Goal: Find specific page/section: Find specific page/section

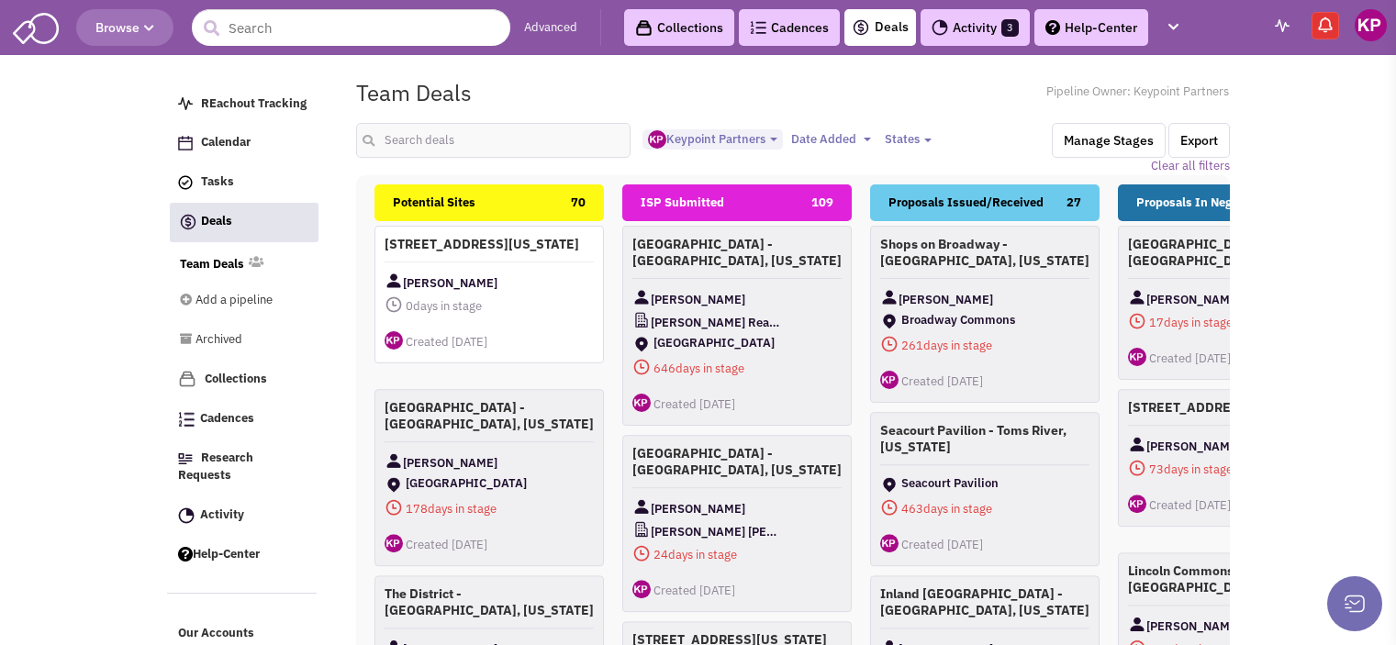
select select "1896"
select select
click at [961, 29] on link "Activity 3" at bounding box center [974, 27] width 109 height 37
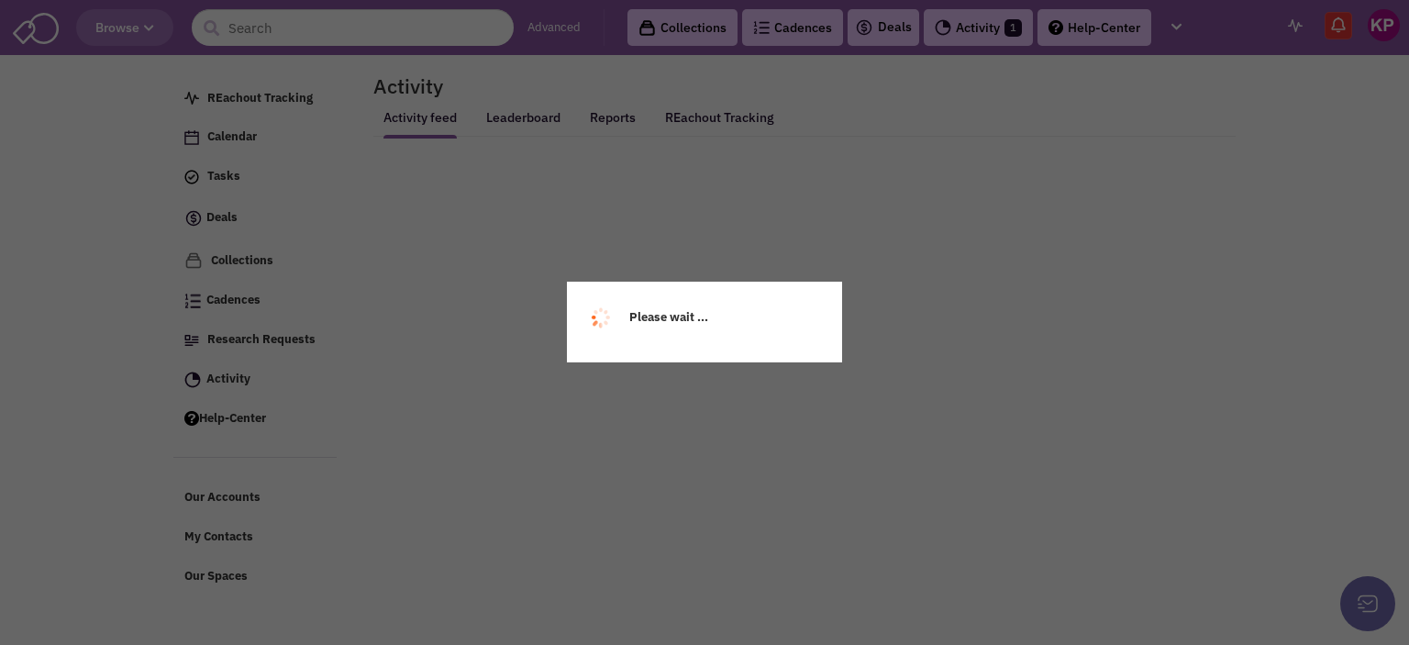
select select
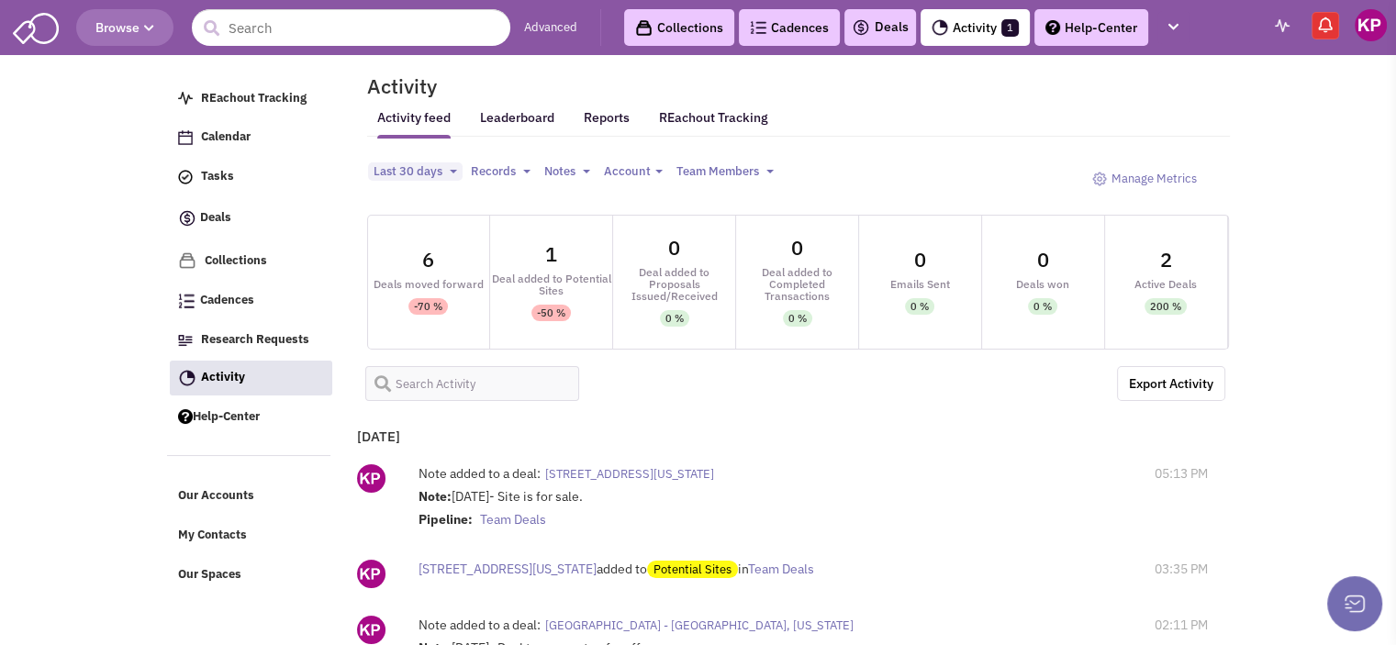
select select
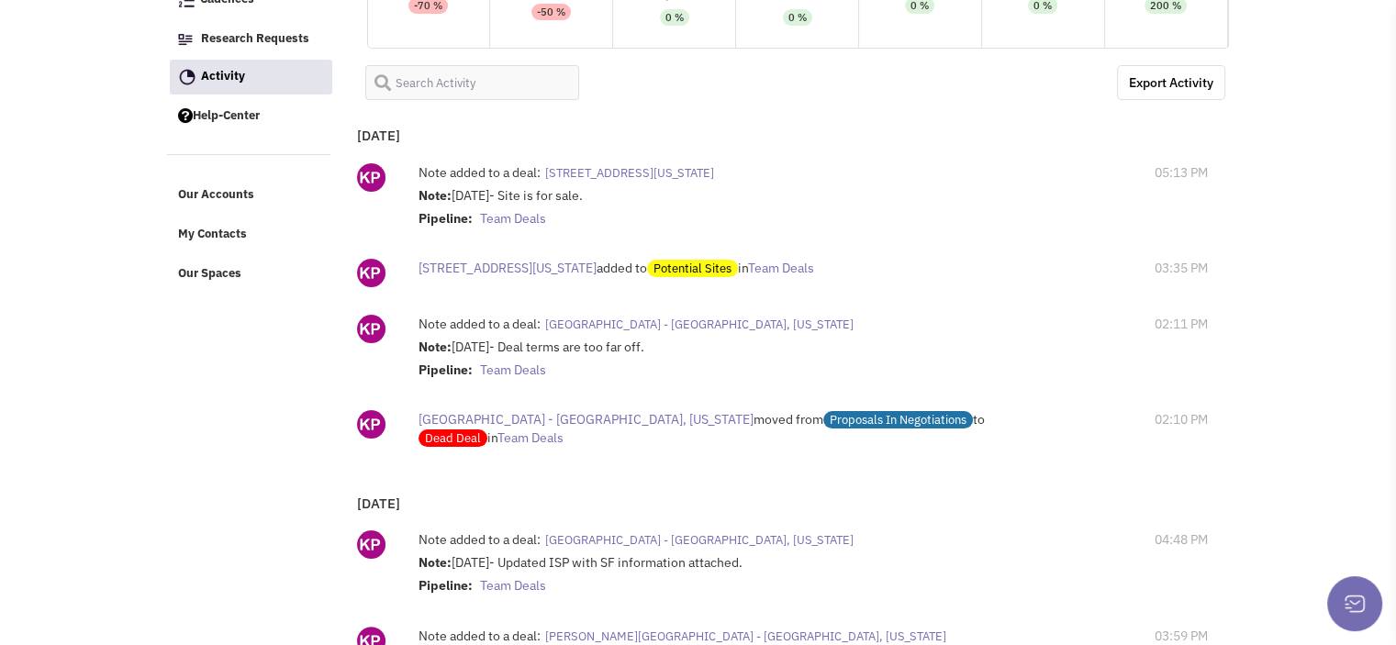
scroll to position [307, 0]
